Goal: Information Seeking & Learning: Learn about a topic

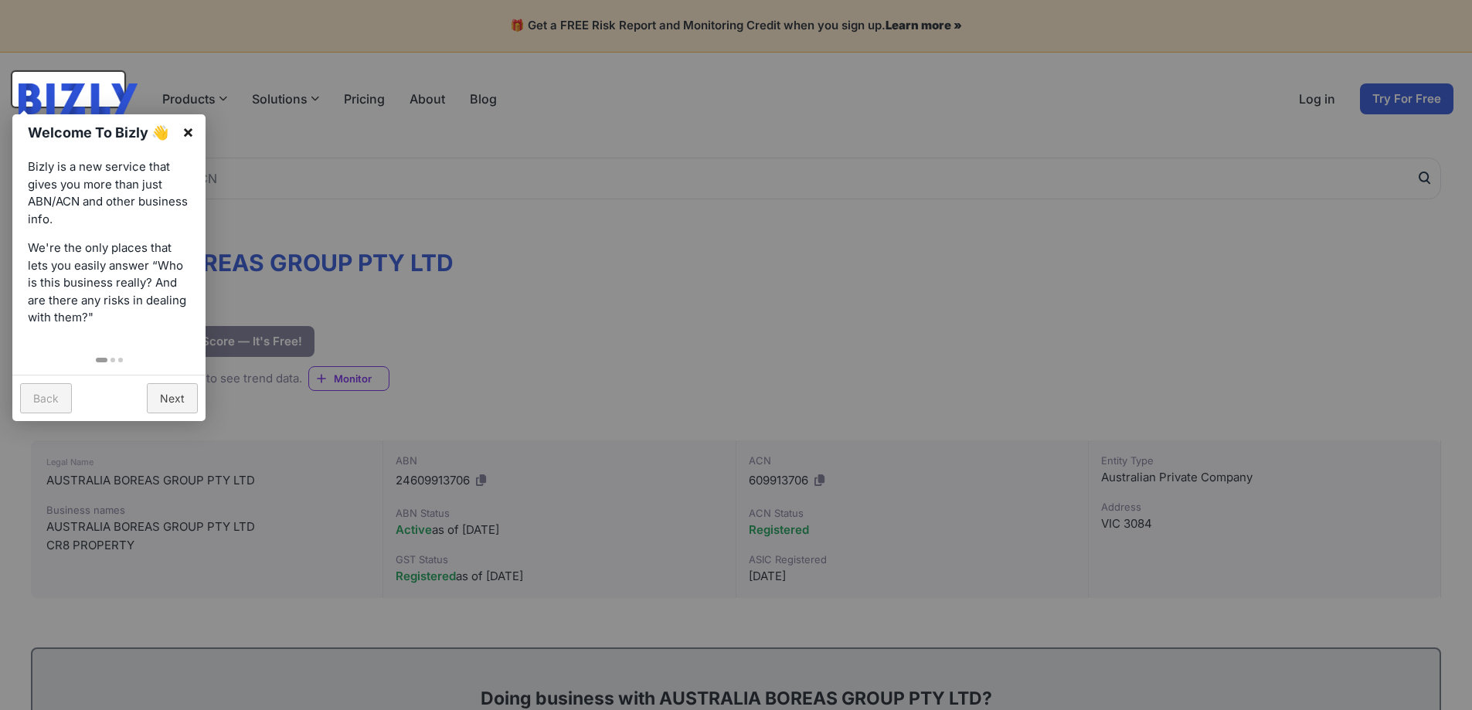
click at [188, 131] on link "×" at bounding box center [188, 131] width 35 height 35
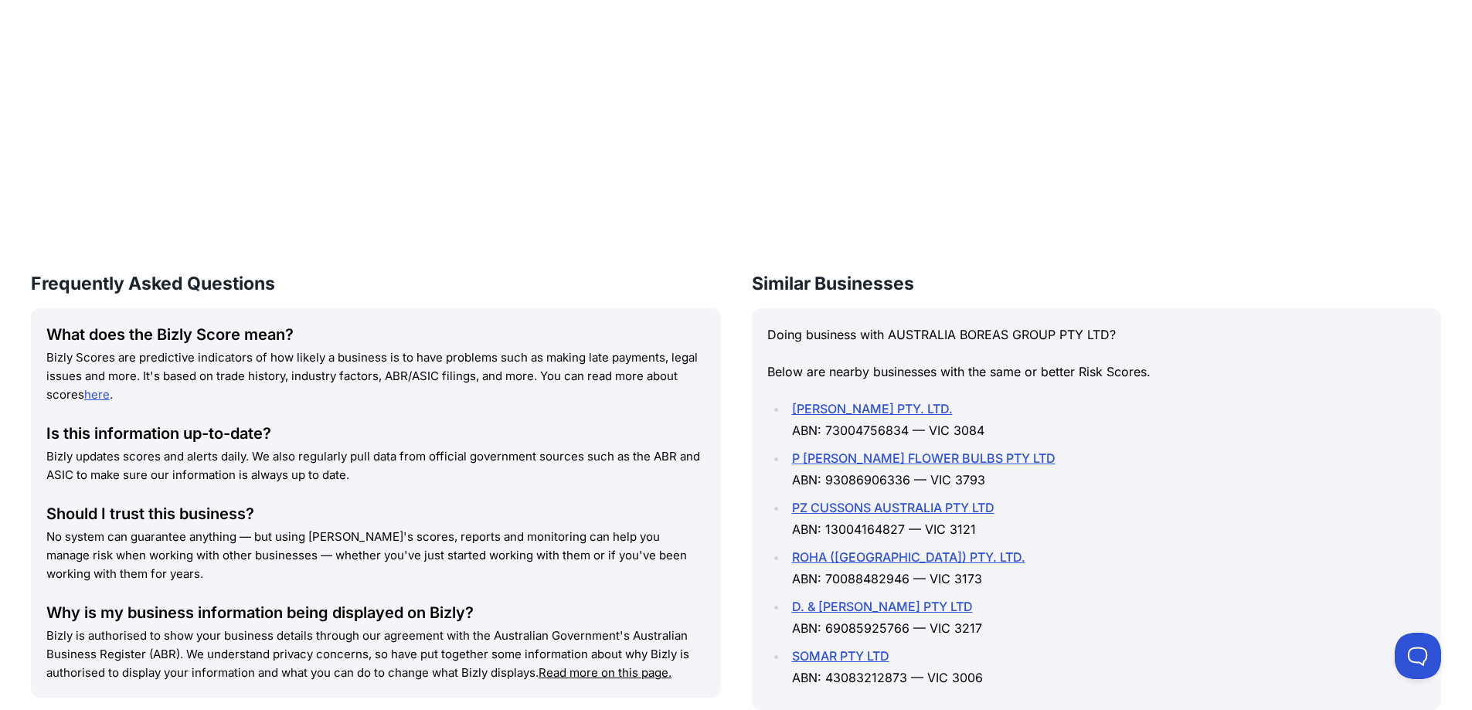
scroll to position [1901, 0]
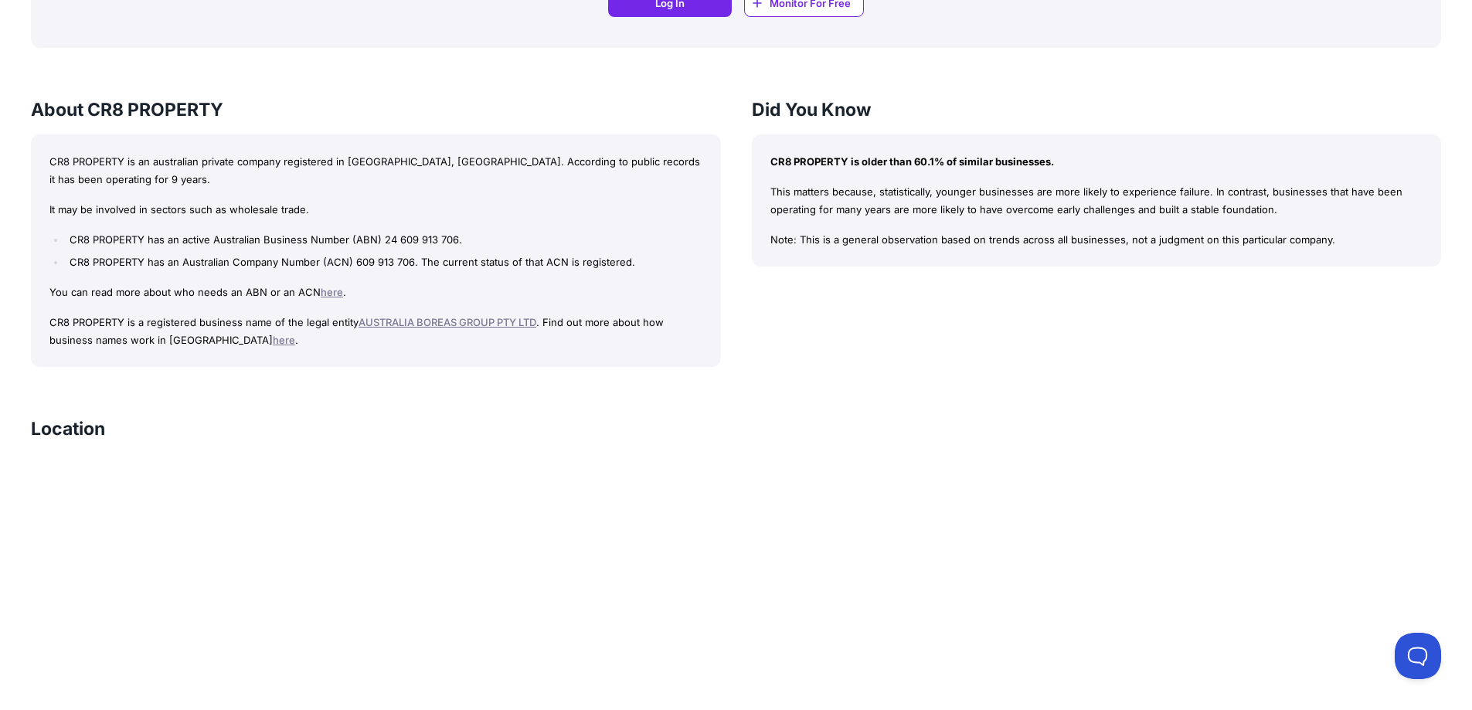
scroll to position [1314, 0]
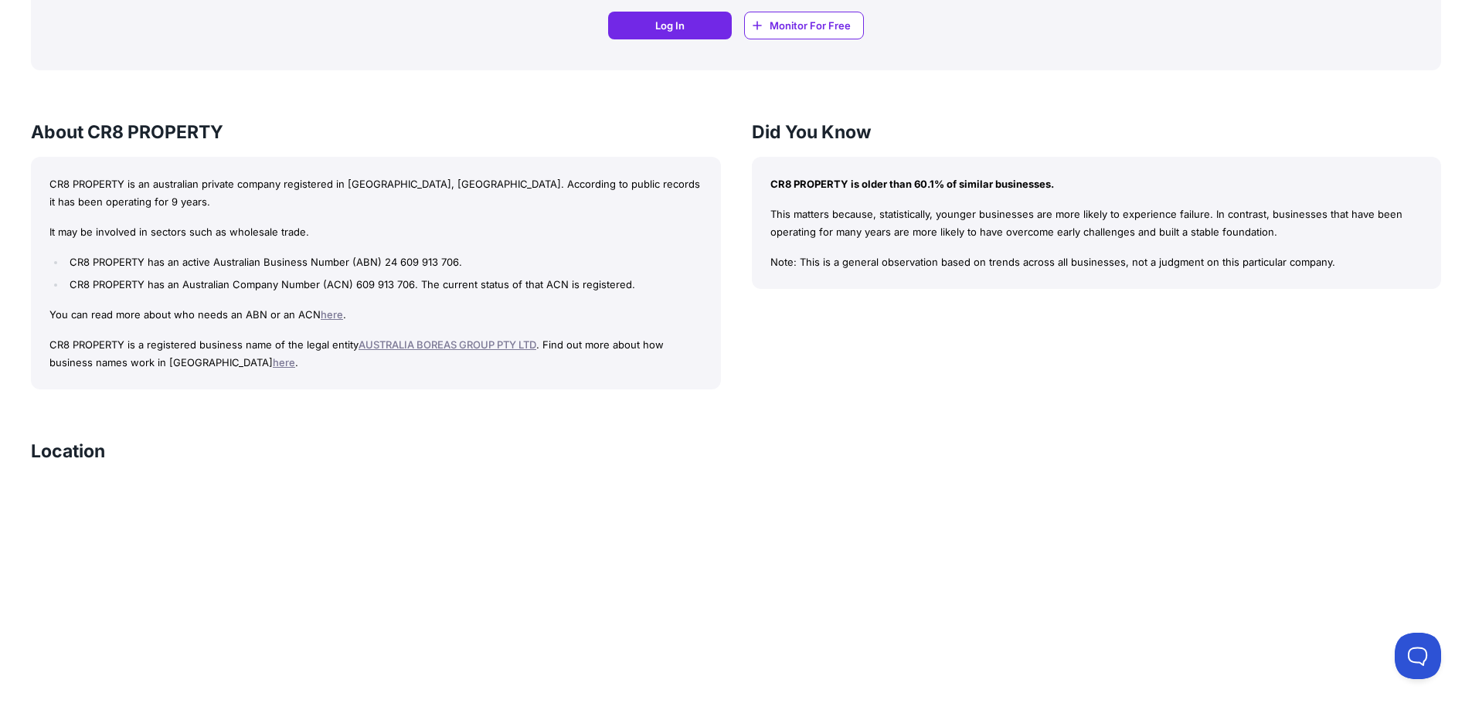
click at [416, 339] on link "AUSTRALIA BOREAS GROUP PTY LTD" at bounding box center [448, 345] width 178 height 12
